Goal: Book appointment/travel/reservation

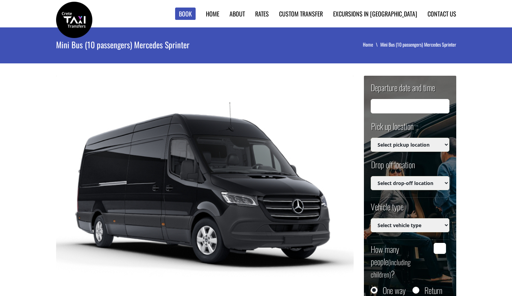
type input "21/08/2025 10:45"
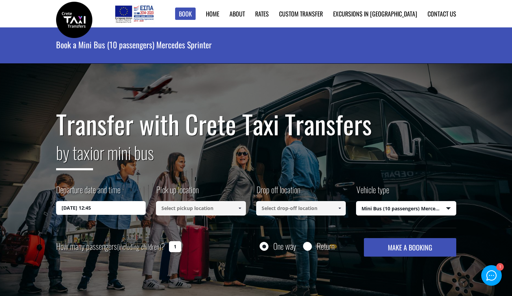
select select "542"
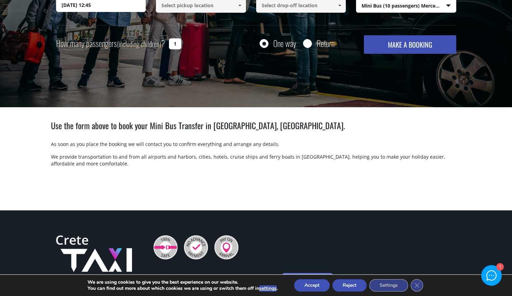
scroll to position [160, 0]
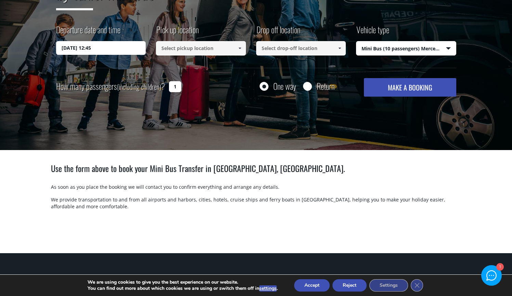
click at [223, 52] on input at bounding box center [201, 48] width 90 height 14
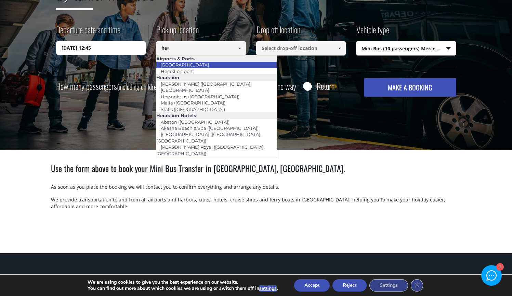
click at [198, 65] on link "[GEOGRAPHIC_DATA]" at bounding box center [185, 65] width 58 height 10
type input "[GEOGRAPHIC_DATA]"
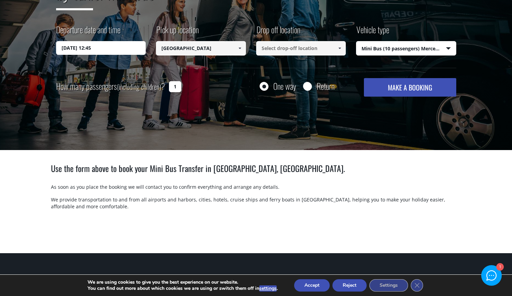
click at [272, 49] on input at bounding box center [301, 48] width 90 height 14
type input "c"
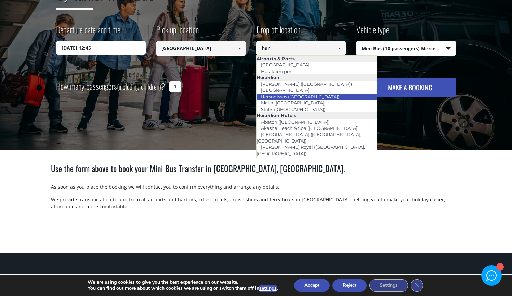
click at [321, 93] on li "Hersonissos (Heraklion)" at bounding box center [317, 96] width 121 height 6
type input "Hersonissos (Heraklion)"
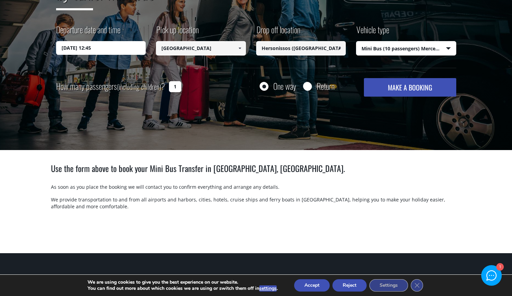
click at [430, 92] on button "MAKE A BOOKING" at bounding box center [410, 87] width 92 height 18
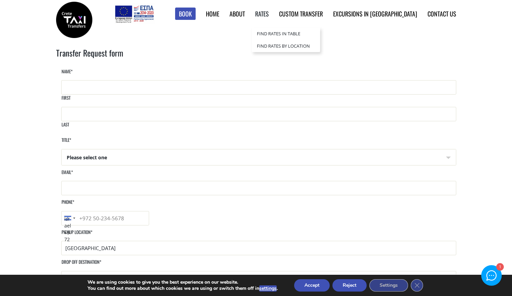
click at [269, 8] on li "Rates Find Rates in Table Find Rates by Location Chania Destinations Heraklion …" at bounding box center [257, 13] width 24 height 27
click at [269, 16] on link "Rates" at bounding box center [262, 13] width 14 height 9
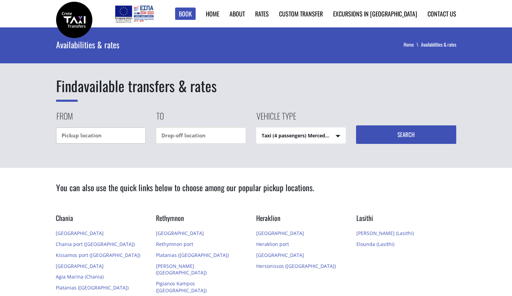
click at [78, 137] on input "text" at bounding box center [101, 135] width 90 height 16
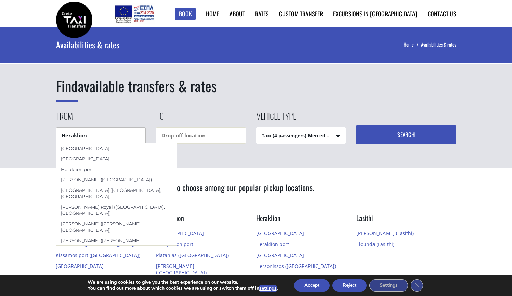
drag, startPoint x: 93, startPoint y: 142, endPoint x: 100, endPoint y: 148, distance: 9.2
click at [101, 148] on div "[GEOGRAPHIC_DATA]" at bounding box center [116, 148] width 121 height 10
type input "[GEOGRAPHIC_DATA]"
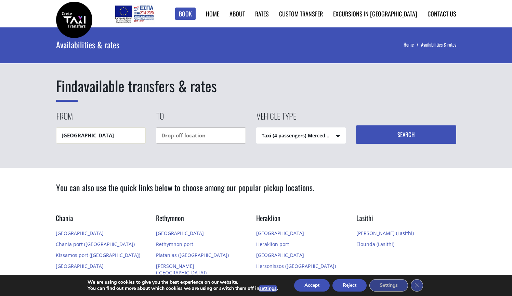
click at [186, 129] on input "text" at bounding box center [201, 135] width 90 height 16
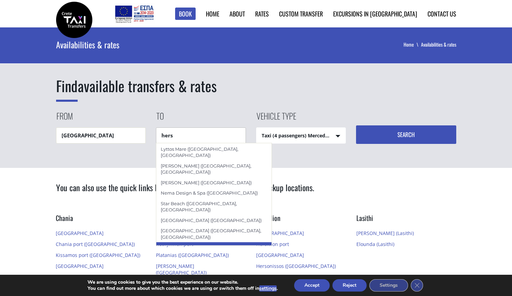
type input "Stella Island Resort & Spa (Hersonissos)"
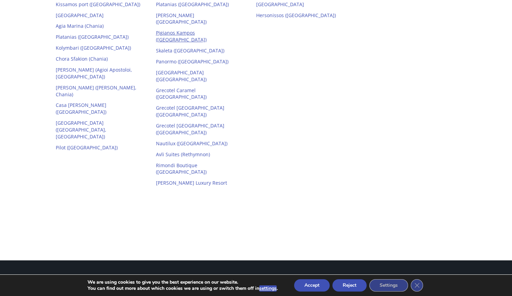
scroll to position [71, 0]
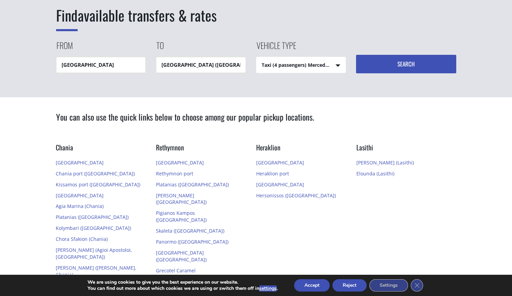
click at [416, 0] on div "Find available transfers & rates From Heraklion airport To Stella Island Resort…" at bounding box center [256, 27] width 512 height 140
click at [125, 62] on input "text" at bounding box center [101, 65] width 90 height 16
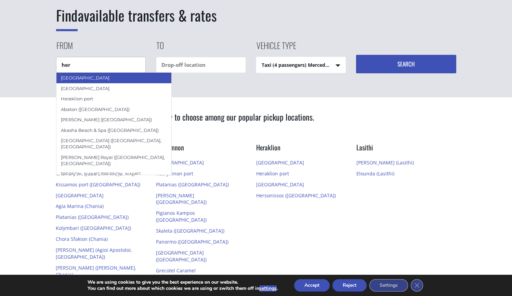
type input "[GEOGRAPHIC_DATA]"
click at [119, 78] on div "[GEOGRAPHIC_DATA]" at bounding box center [114, 77] width 116 height 10
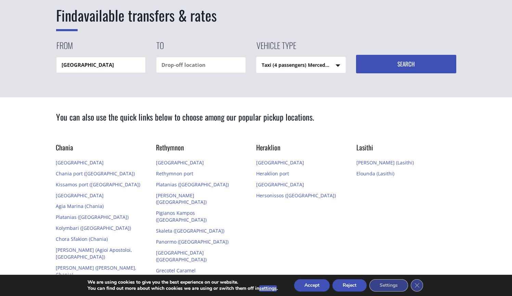
click at [195, 54] on div "To" at bounding box center [206, 56] width 100 height 34
click at [195, 59] on input "text" at bounding box center [201, 65] width 90 height 16
paste input "Koutouloufari"
type input "Koutouloufari"
select select "542"
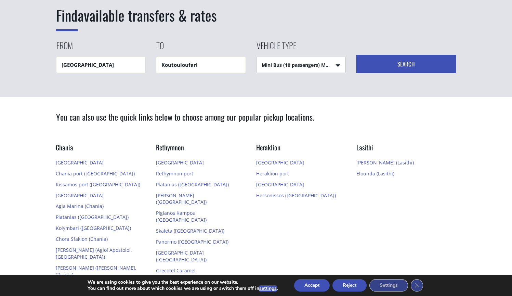
click at [393, 66] on button "Search" at bounding box center [406, 64] width 100 height 18
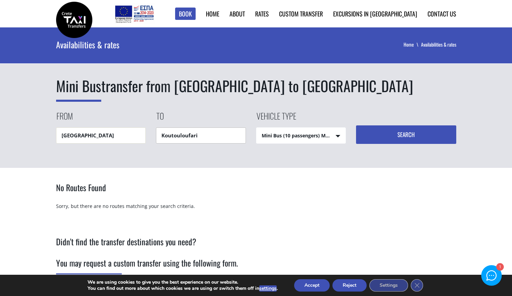
drag, startPoint x: 175, startPoint y: 131, endPoint x: 179, endPoint y: 132, distance: 3.7
click at [179, 132] on input "Koutouloufari" at bounding box center [201, 135] width 90 height 16
paste input "Koutouloufari"
type input "Koutoulou"
